Goal: Task Accomplishment & Management: Complete application form

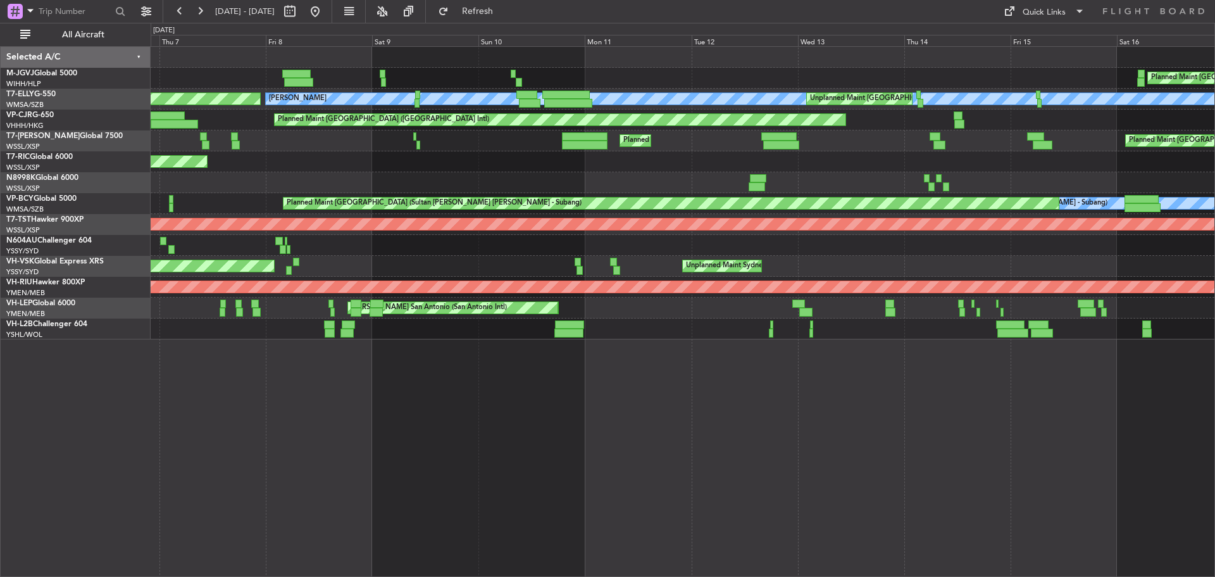
click at [744, 175] on div at bounding box center [683, 182] width 1064 height 21
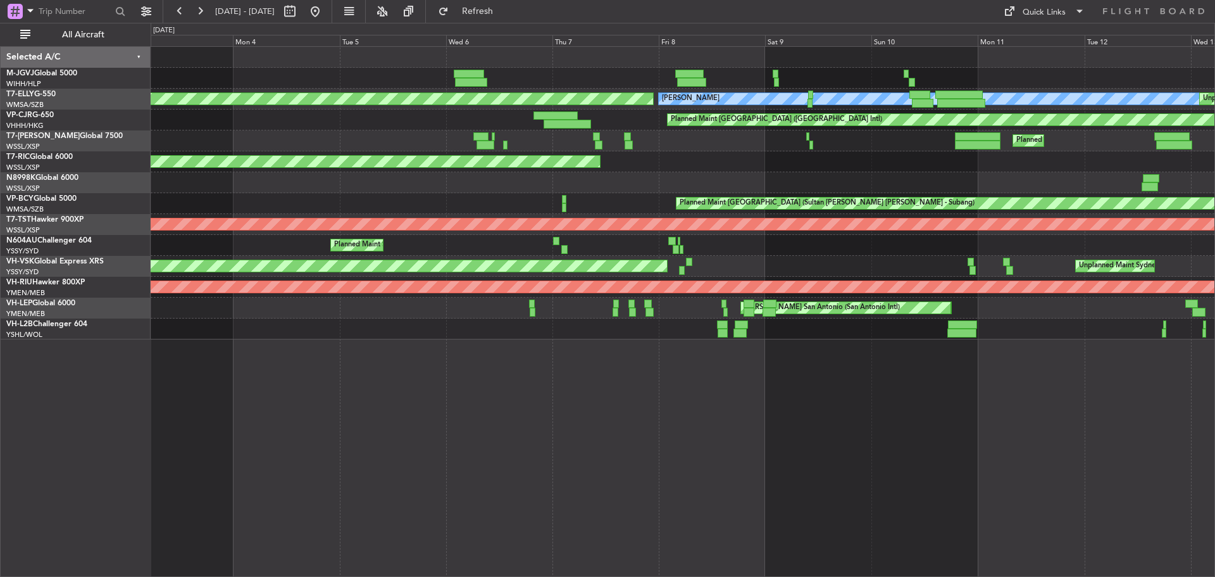
click at [746, 182] on div at bounding box center [683, 182] width 1064 height 21
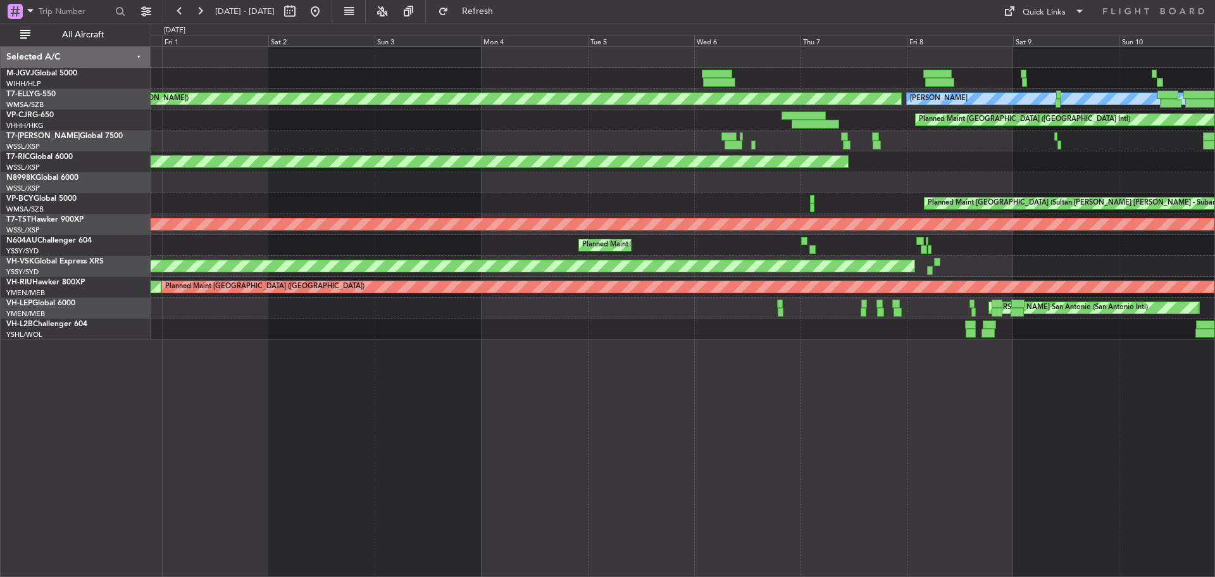
click at [876, 172] on div "[PERSON_NAME] AOG Maint Granada ([PERSON_NAME]) Unplanned Maint [GEOGRAPHIC_DAT…" at bounding box center [683, 193] width 1064 height 292
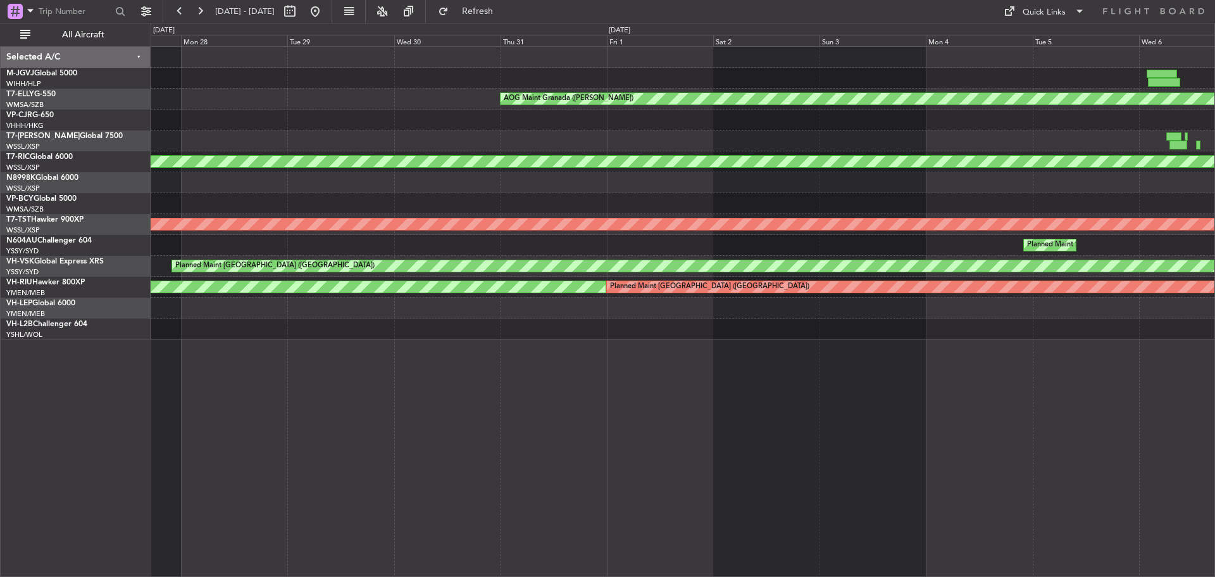
click at [940, 157] on div "AOG Maint Granada ([PERSON_NAME]) [PERSON_NAME] Planned Maint [GEOGRAPHIC_DATA]…" at bounding box center [683, 193] width 1064 height 292
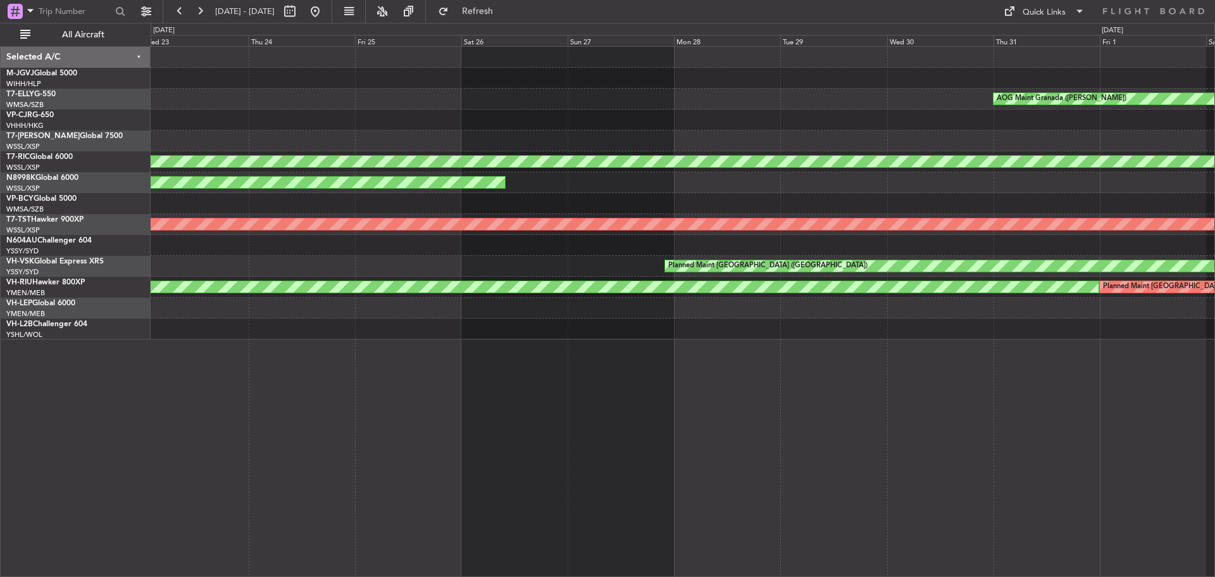
click at [937, 163] on div "Planned Maint [GEOGRAPHIC_DATA] (Seletar)" at bounding box center [862, 161] width 1848 height 11
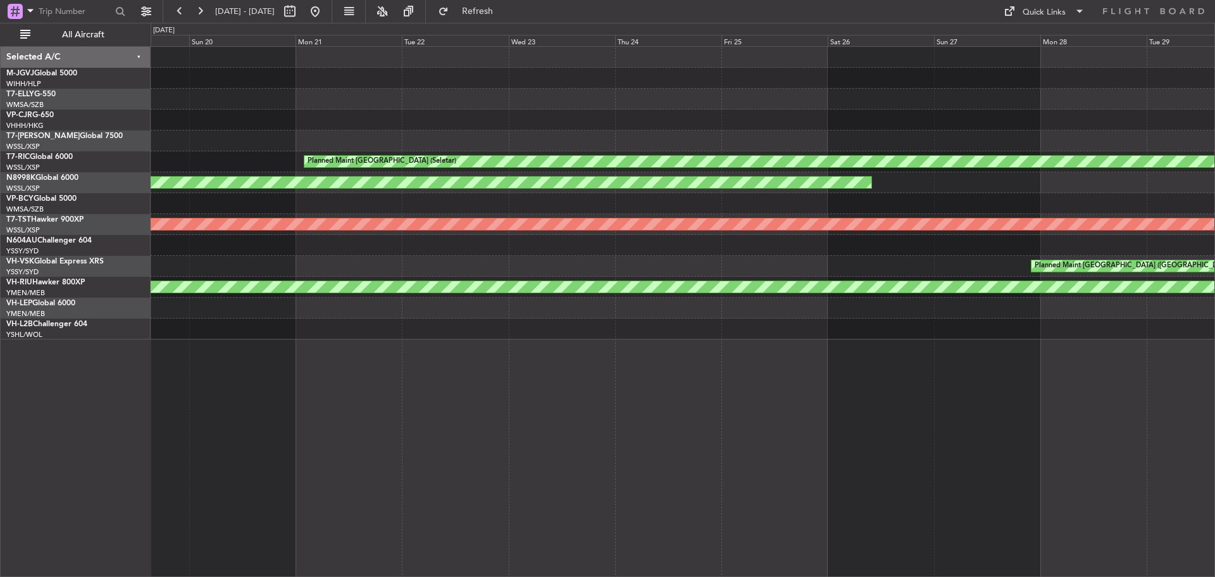
click at [750, 165] on div "AOG Maint Granada ([PERSON_NAME]) Planned Maint [GEOGRAPHIC_DATA] (Seletar) [PE…" at bounding box center [683, 193] width 1064 height 292
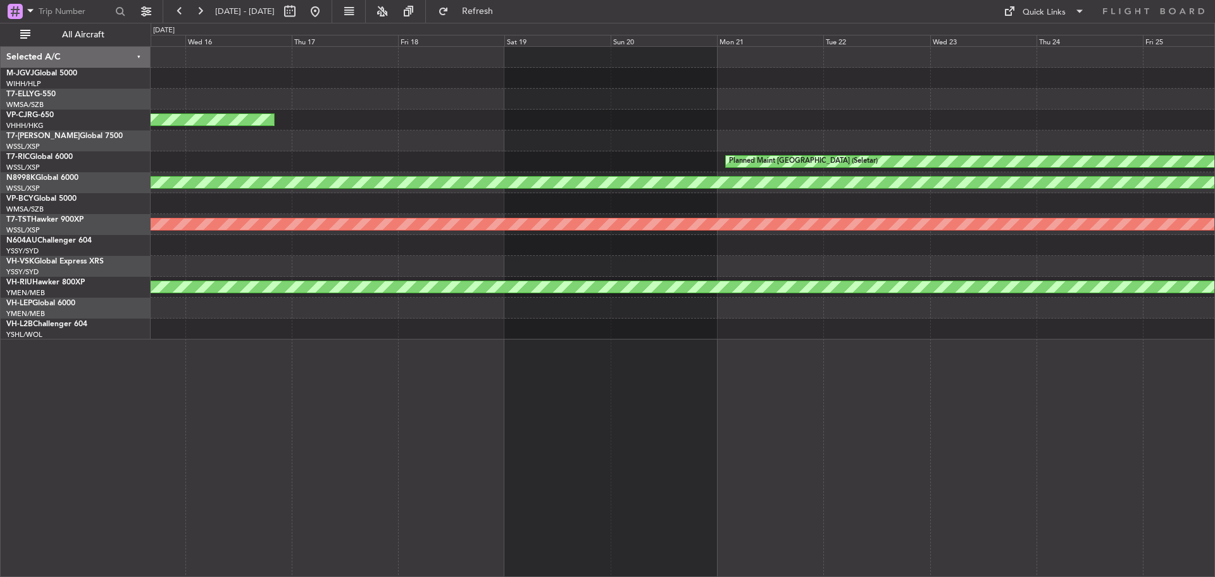
click at [786, 140] on div "[PERSON_NAME] San [PERSON_NAME] (Mineta San [PERSON_NAME] Intl) Planned Maint […" at bounding box center [683, 193] width 1064 height 292
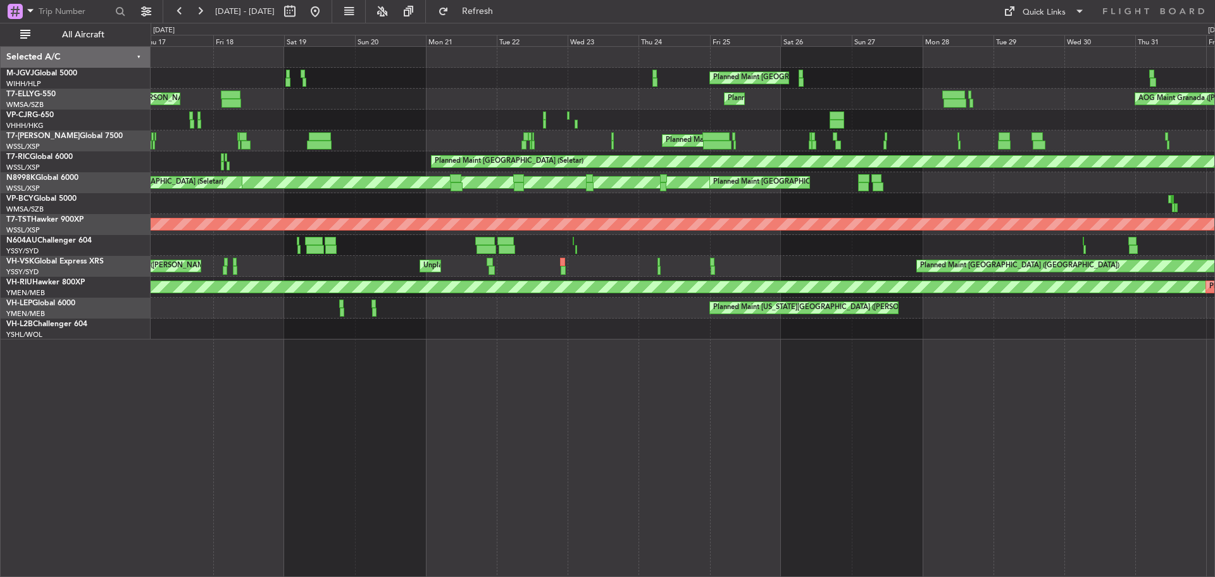
click at [361, 106] on div "[PERSON_NAME] [GEOGRAPHIC_DATA] (Sultan [PERSON_NAME] [PERSON_NAME] - Subang) […" at bounding box center [683, 99] width 1064 height 21
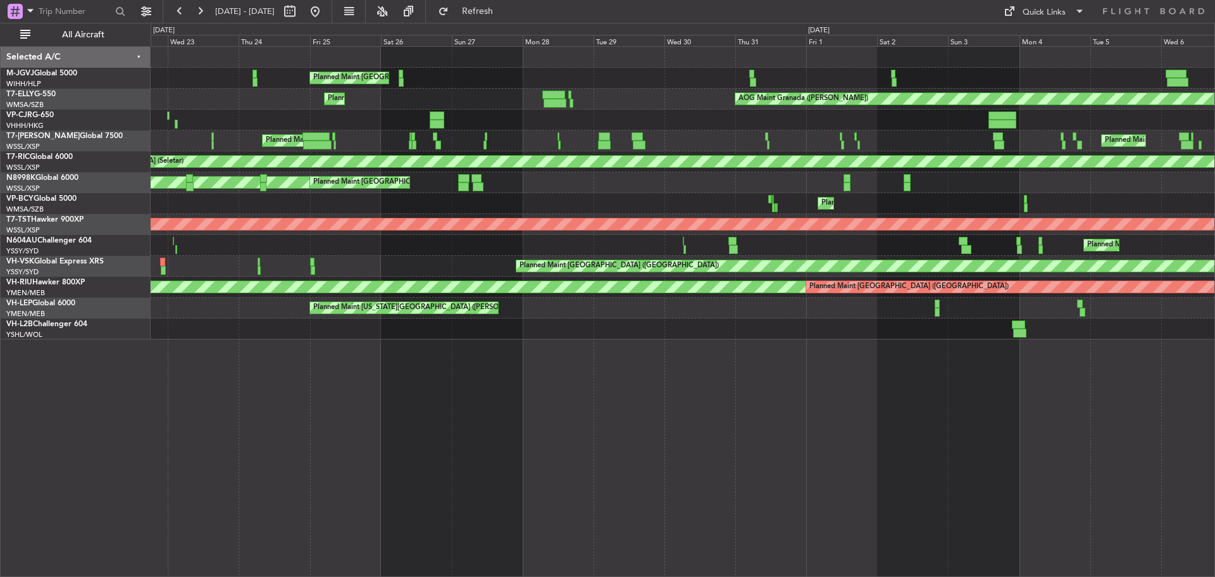
click at [244, 112] on div "Planned Maint [GEOGRAPHIC_DATA] (Seletar) AOG Maint Granada ([PERSON_NAME]) Pla…" at bounding box center [683, 193] width 1064 height 292
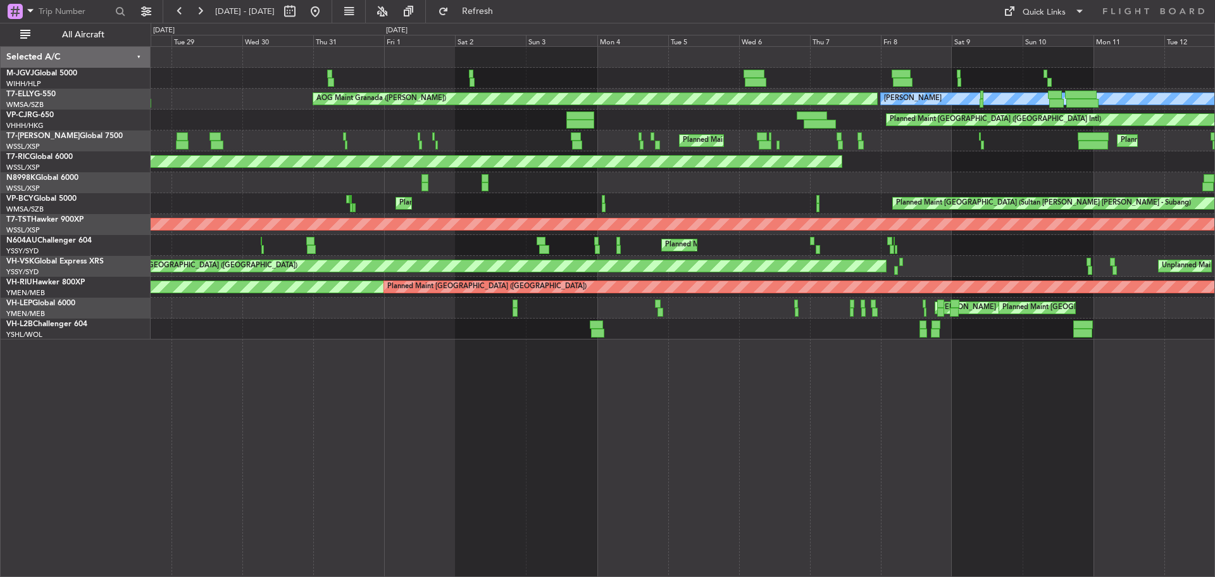
click at [299, 120] on div "Planned Maint [GEOGRAPHIC_DATA] (Seletar) Planned Maint [GEOGRAPHIC_DATA] (Sele…" at bounding box center [683, 193] width 1064 height 292
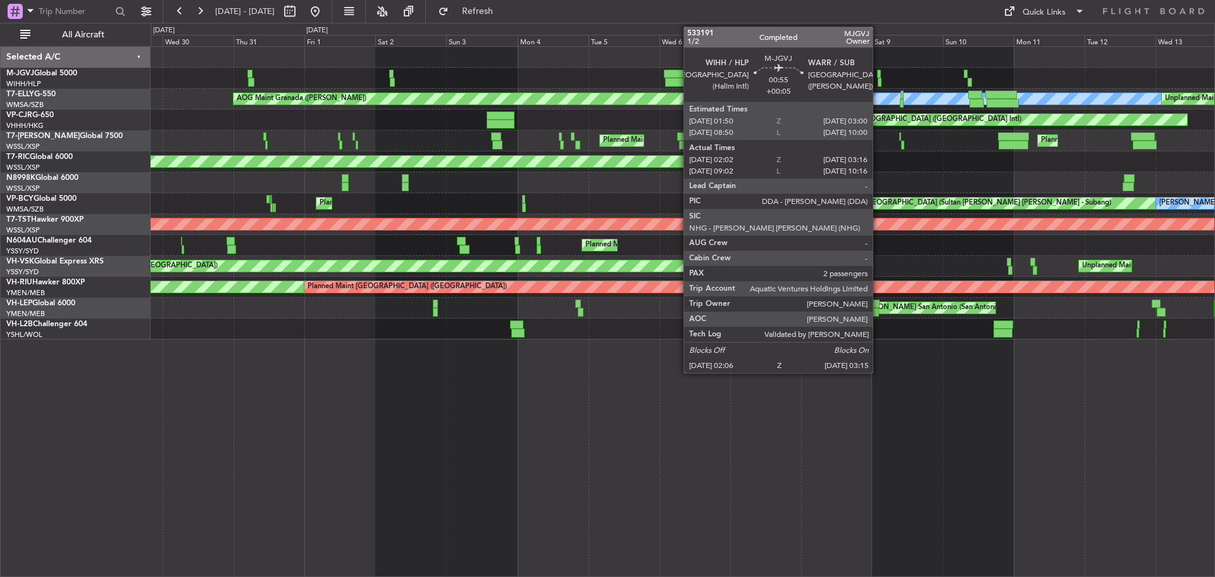
click at [879, 84] on div at bounding box center [880, 82] width 4 height 9
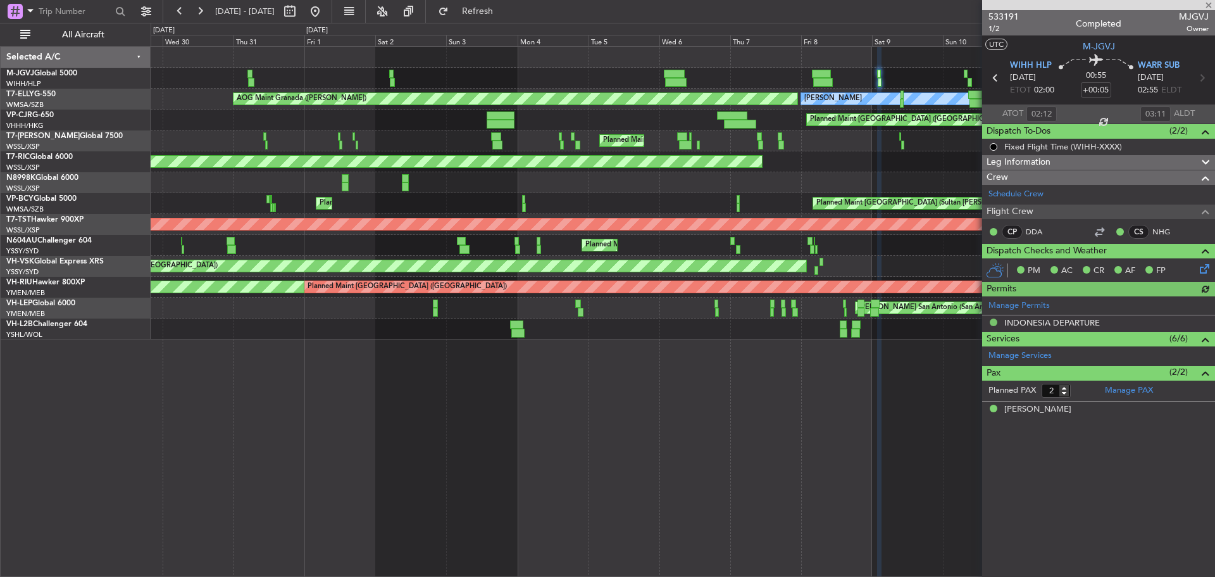
type input "[PERSON_NAME] (BTA)"
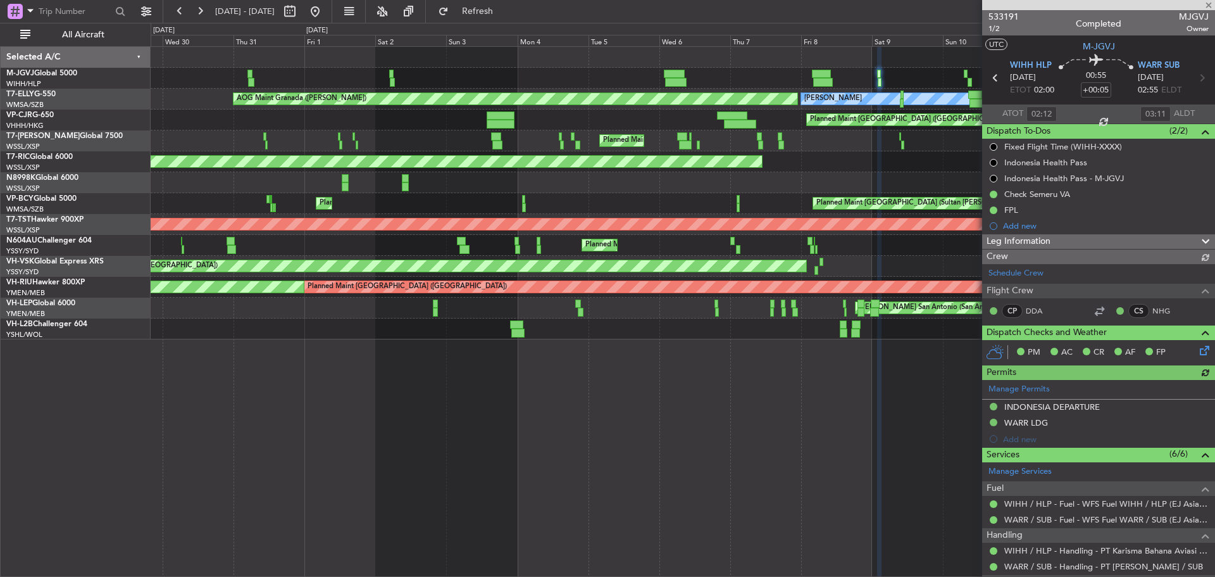
type input "[PERSON_NAME] (BTA)"
click at [325, 13] on button at bounding box center [315, 11] width 20 height 20
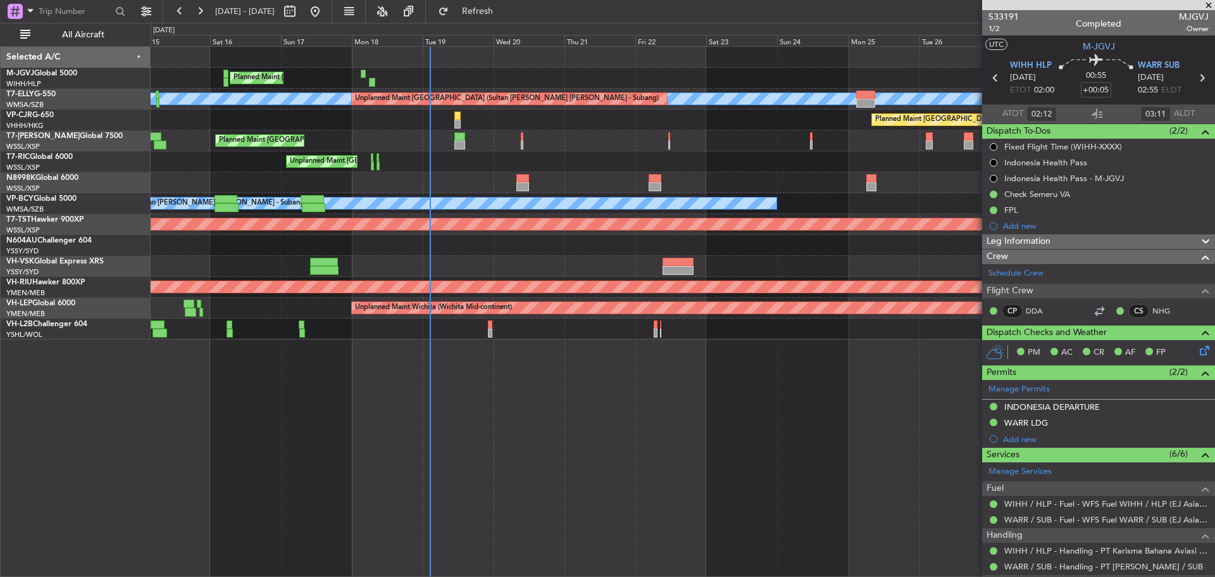
click at [556, 181] on div at bounding box center [683, 182] width 1064 height 21
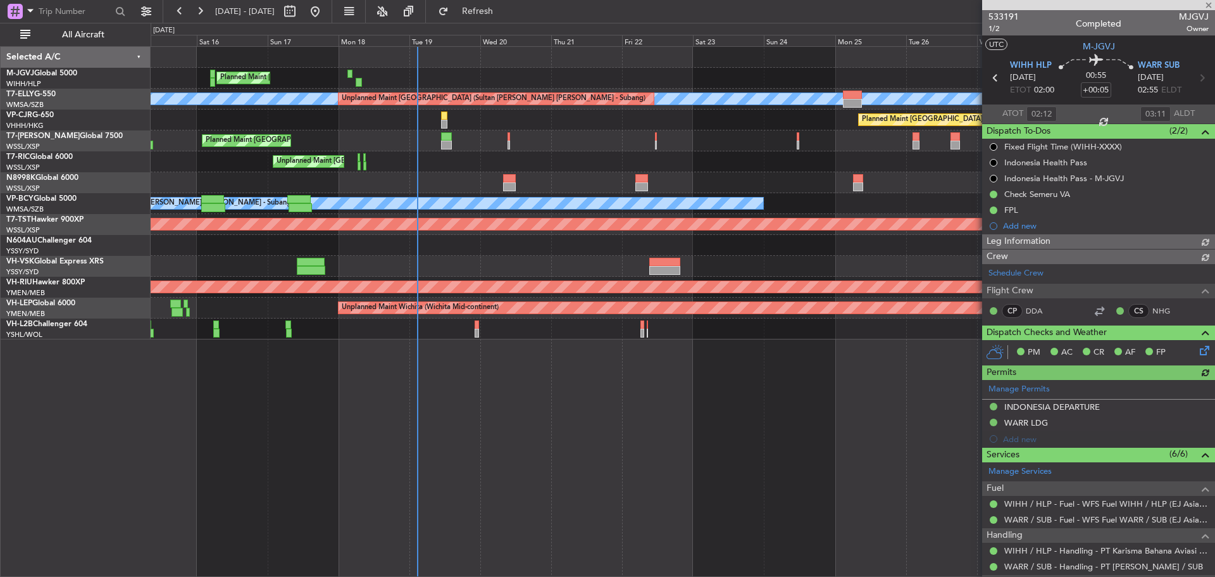
type input "[PERSON_NAME] (BTA)"
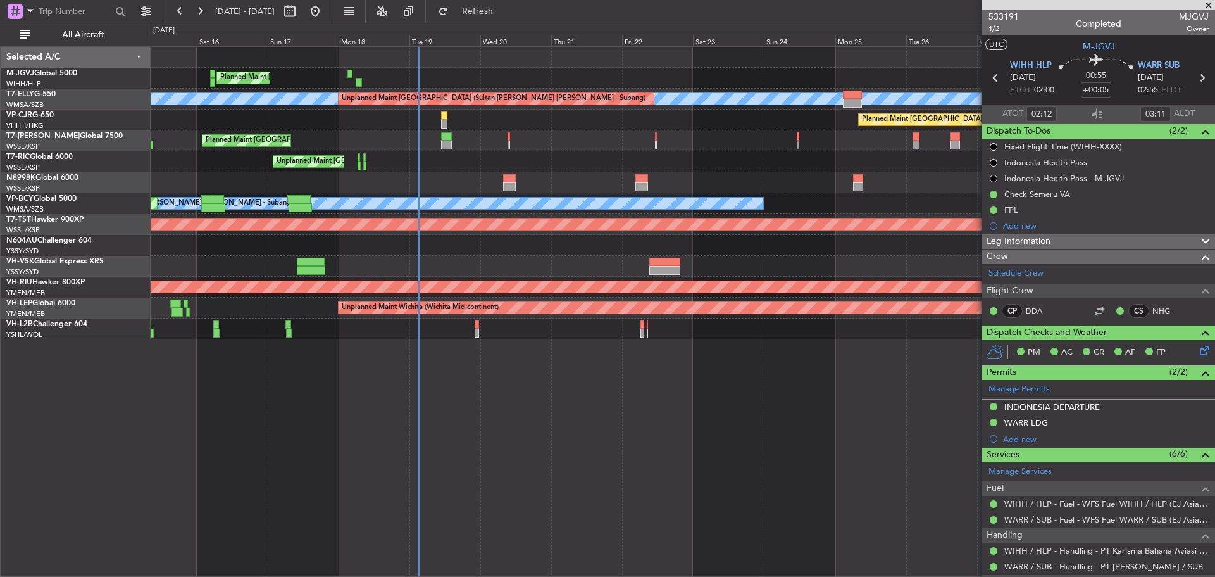
type input "[PERSON_NAME] (BTA)"
